Goal: Information Seeking & Learning: Learn about a topic

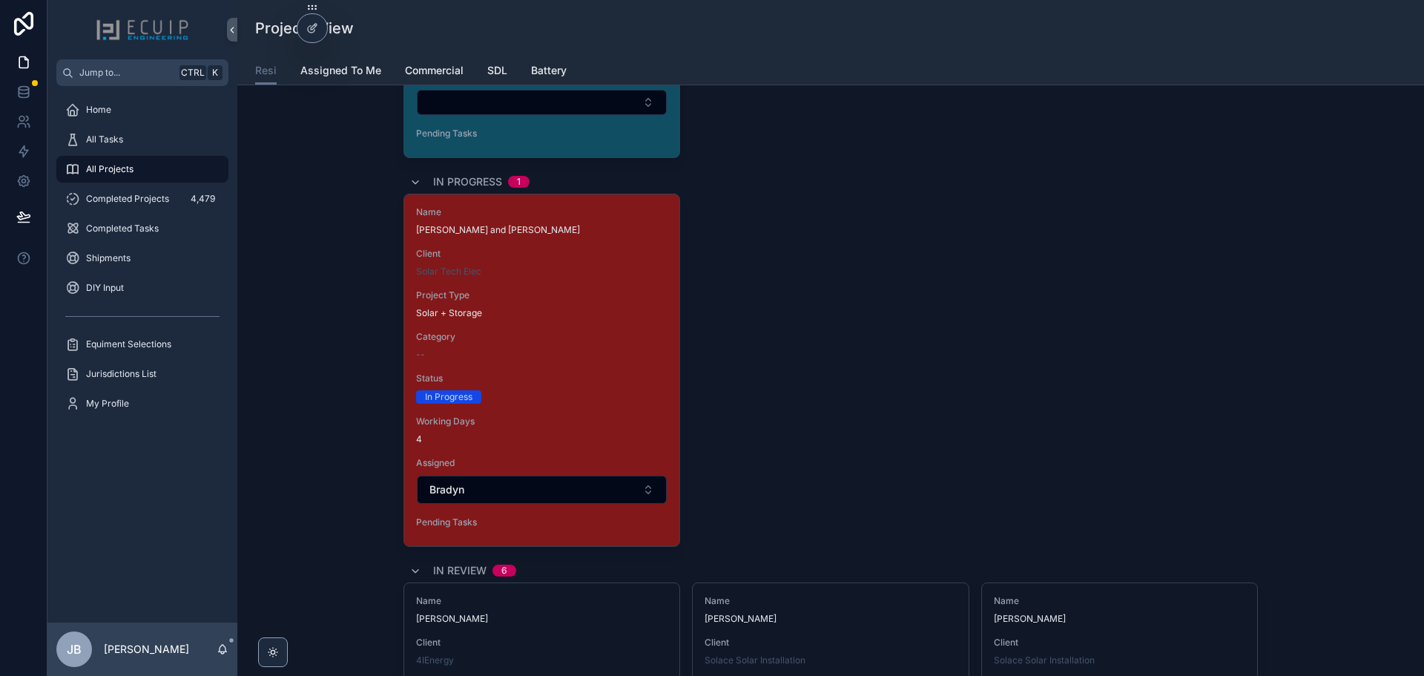
drag, startPoint x: 0, startPoint y: 0, endPoint x: 1046, endPoint y: 396, distance: 1118.0
click at [1056, 394] on div "Name Kari and Shawn Byers Client Solar Tech Elec Project Type Solar + Storage C…" at bounding box center [830, 370] width 854 height 353
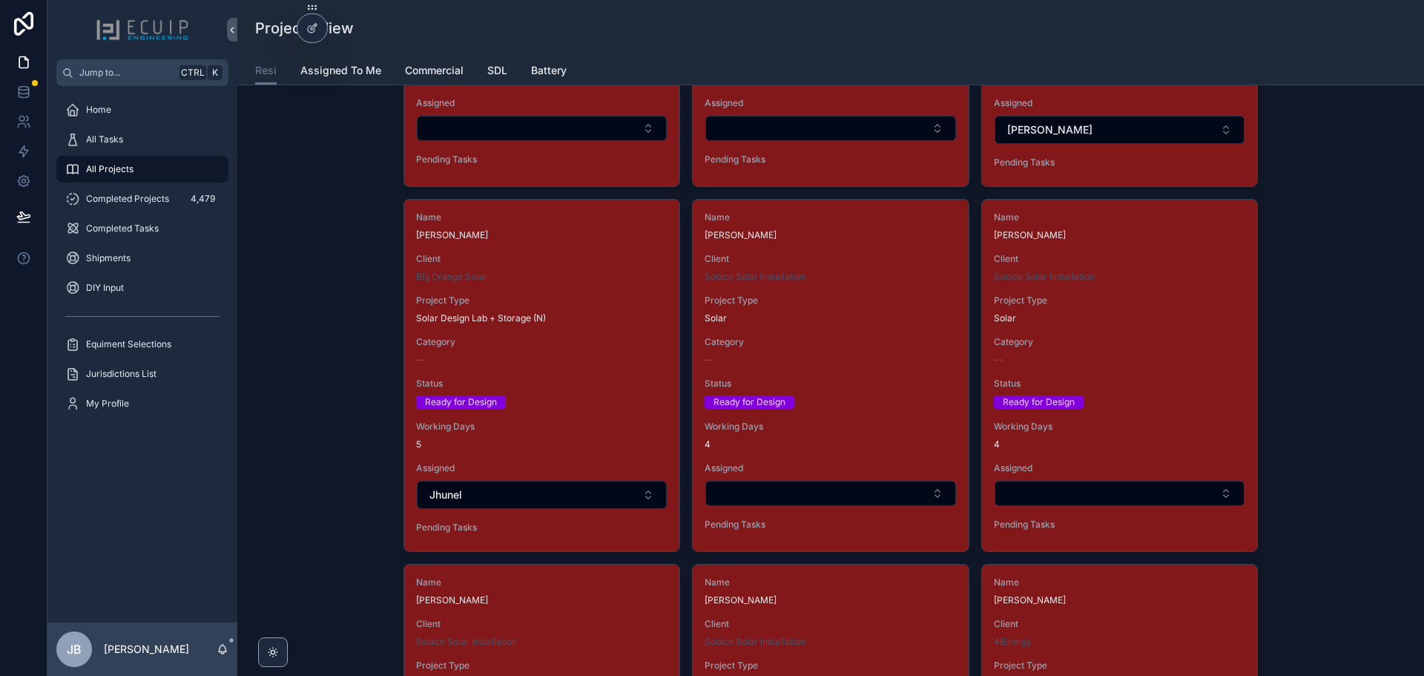
scroll to position [2299, 0]
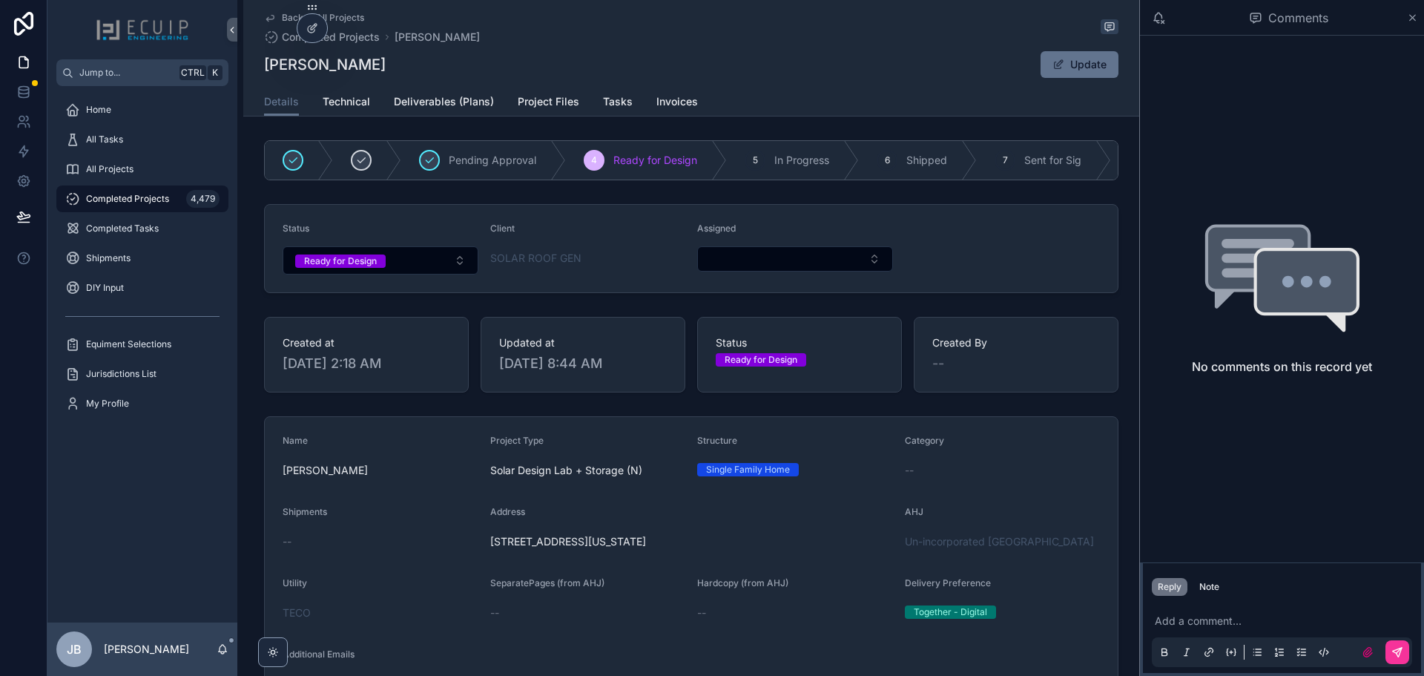
scroll to position [559, 0]
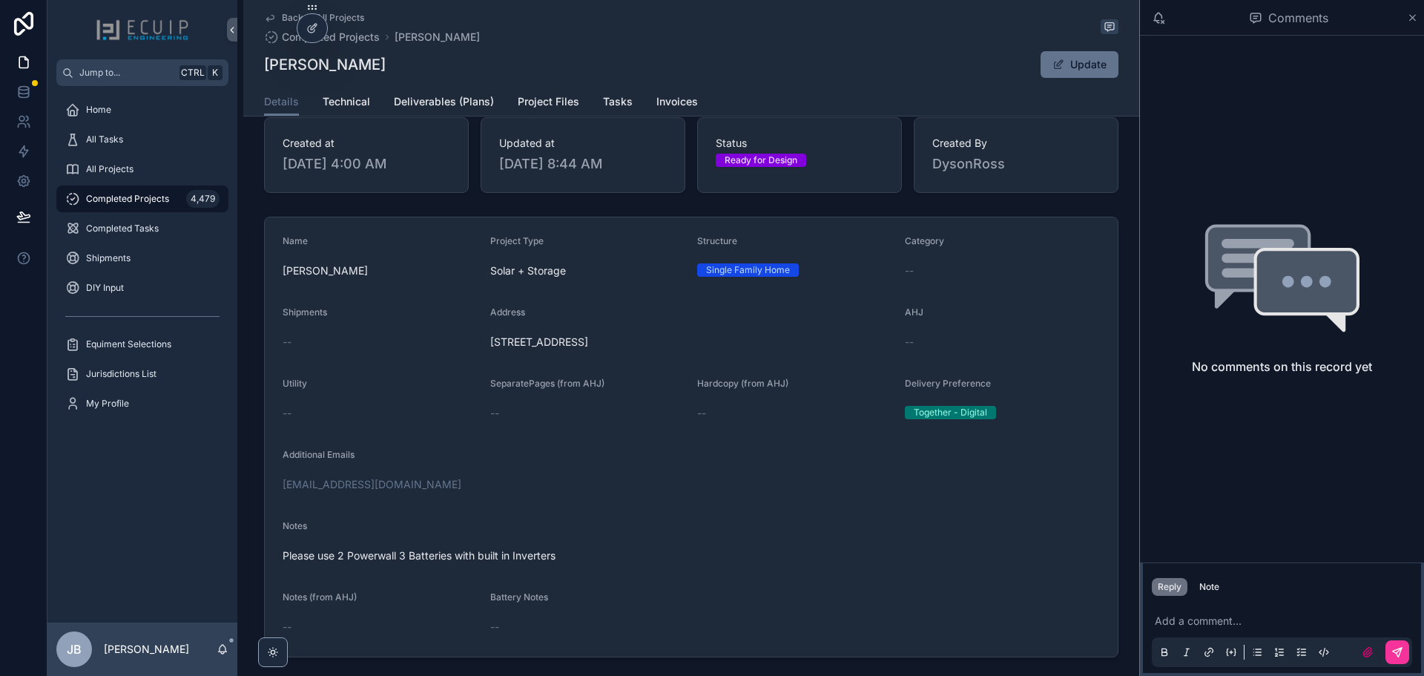
scroll to position [113, 0]
